Goal: Navigation & Orientation: Find specific page/section

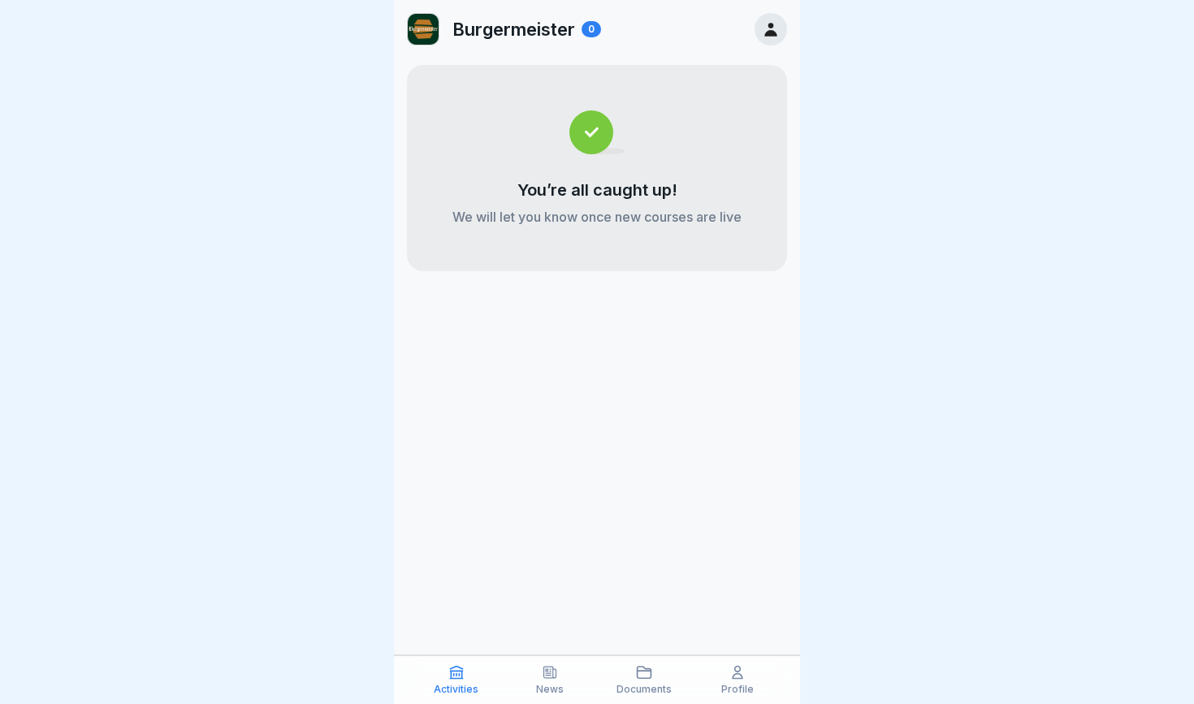
click at [556, 639] on icon at bounding box center [550, 673] width 16 height 16
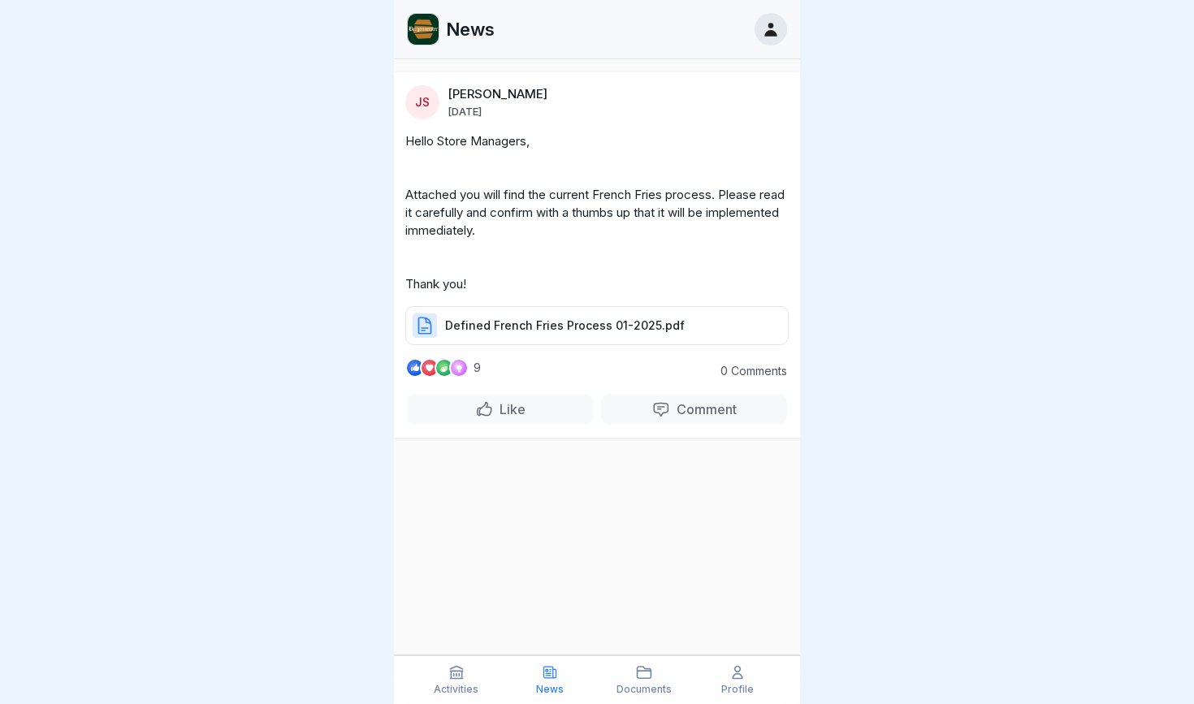
click at [602, 639] on p "Documents" at bounding box center [644, 689] width 55 height 11
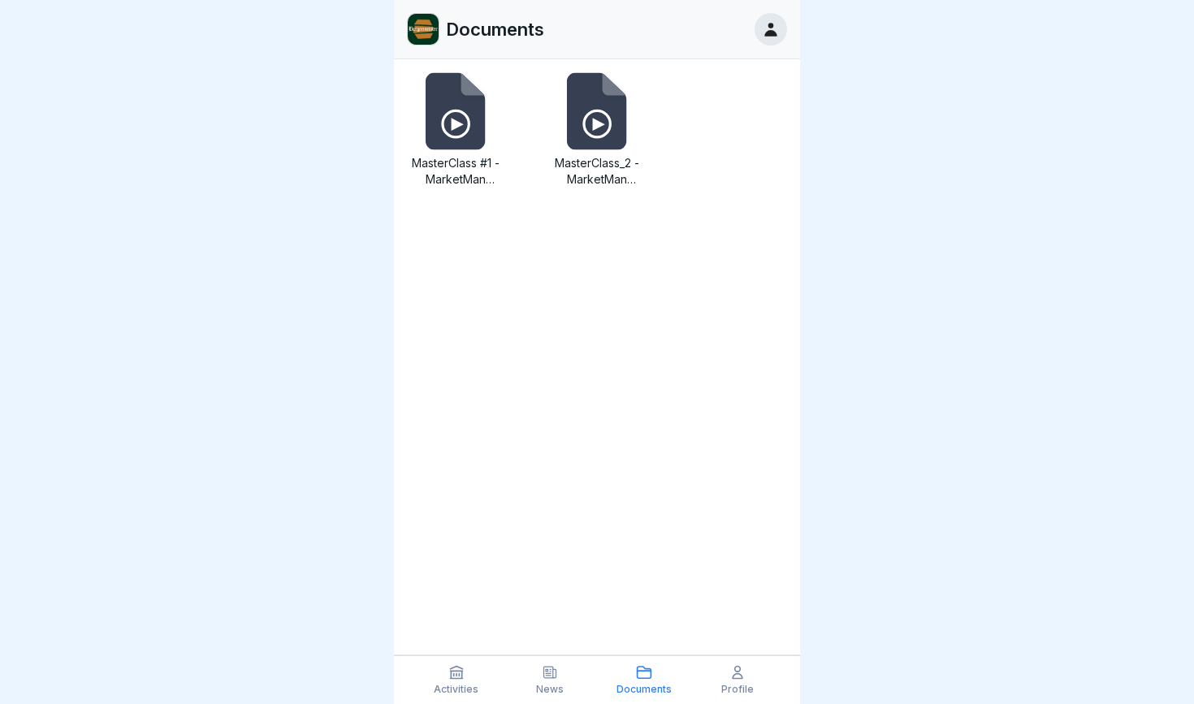
click at [602, 639] on p "Profile" at bounding box center [738, 689] width 33 height 11
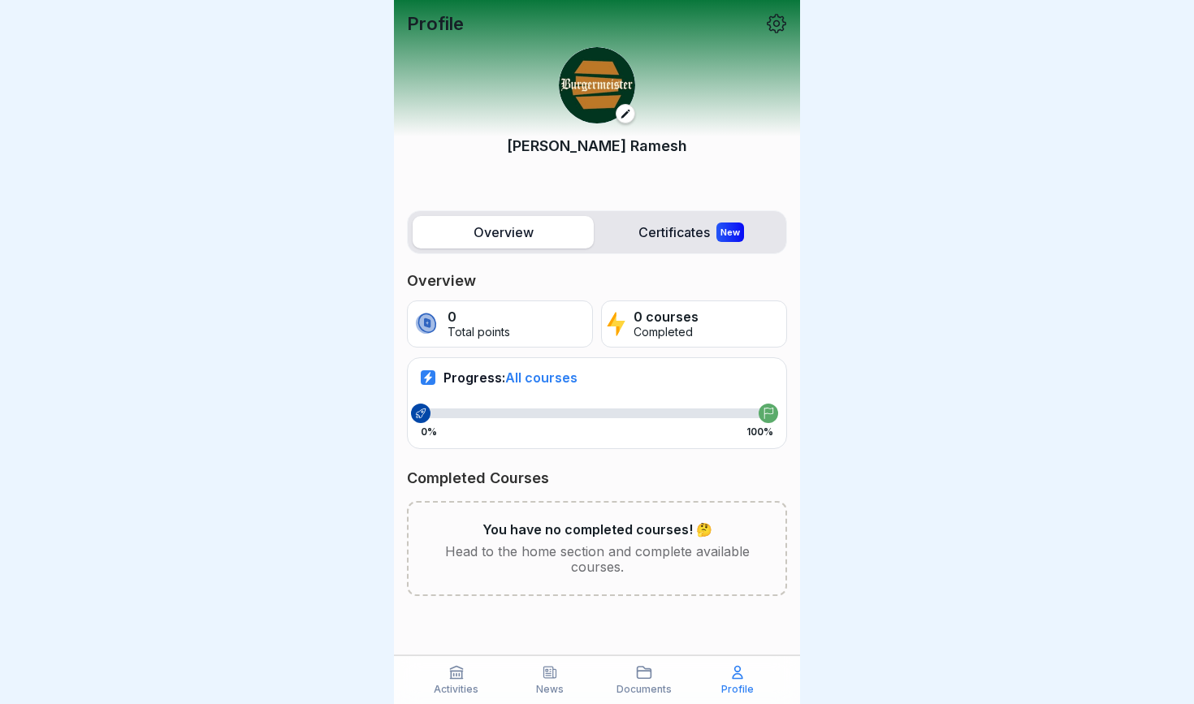
click at [602, 639] on icon at bounding box center [644, 672] width 14 height 11
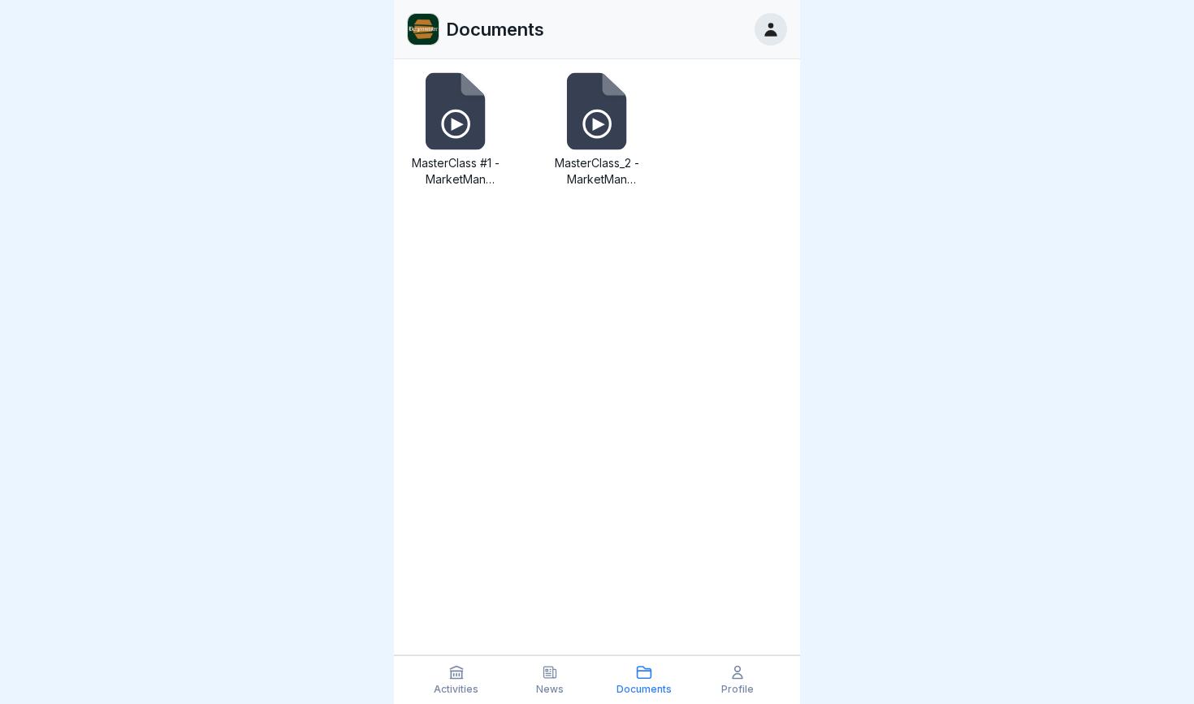
click at [76, 196] on div at bounding box center [597, 352] width 1194 height 704
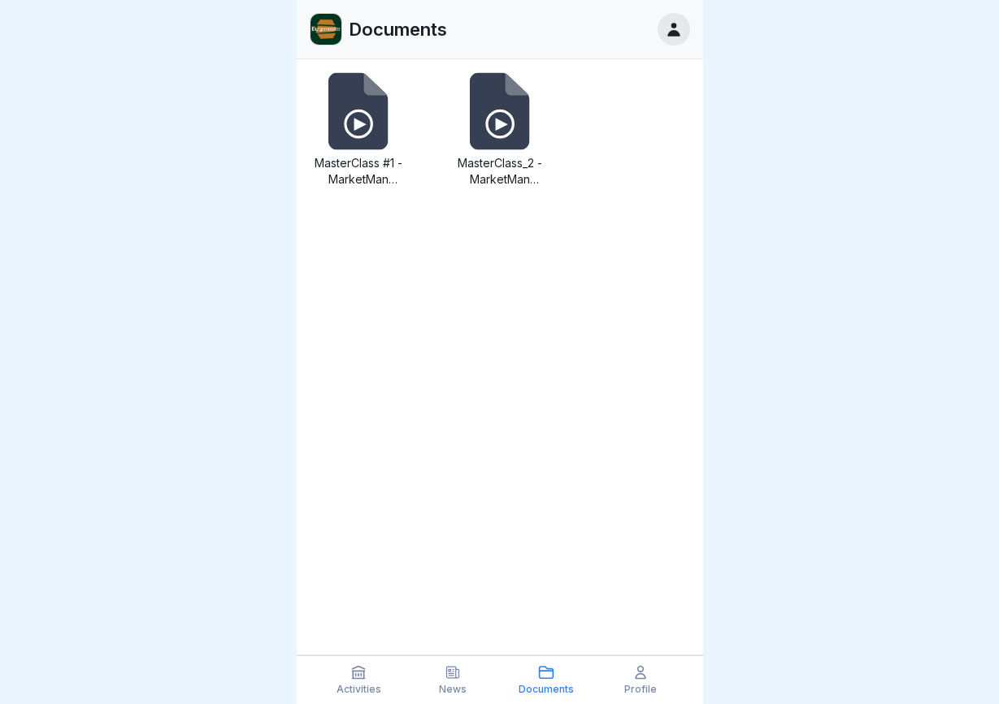
click at [134, 140] on div at bounding box center [499, 352] width 999 height 704
